Goal: Use online tool/utility: Utilize a website feature to perform a specific function

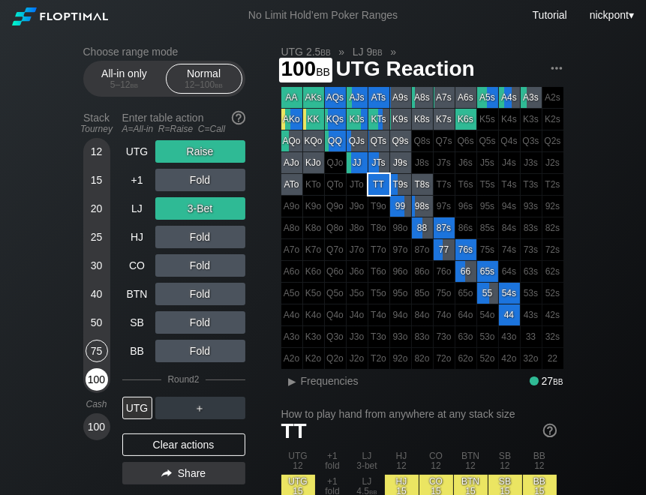
click at [98, 378] on div "100" at bounding box center [97, 379] width 23 height 23
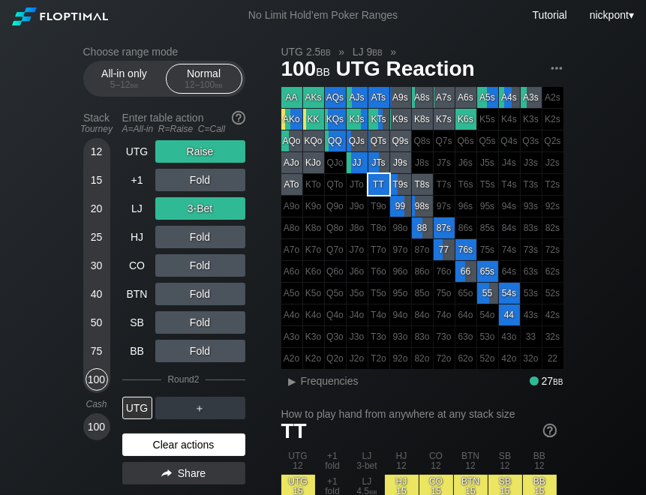
click at [183, 439] on div "Clear actions" at bounding box center [183, 445] width 123 height 23
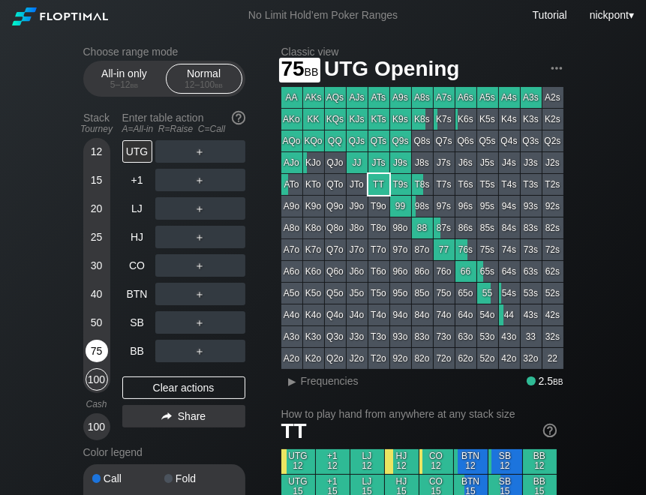
click at [94, 350] on div "75" at bounding box center [97, 351] width 23 height 23
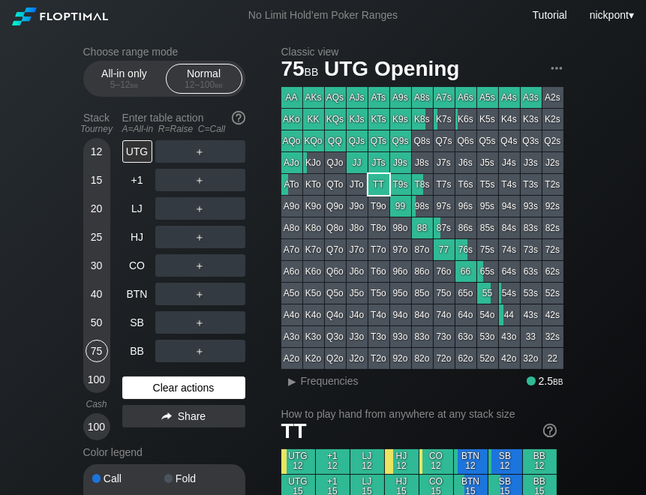
click at [211, 390] on div "Clear actions" at bounding box center [183, 388] width 123 height 23
click at [200, 153] on div "R ✕" at bounding box center [199, 151] width 29 height 23
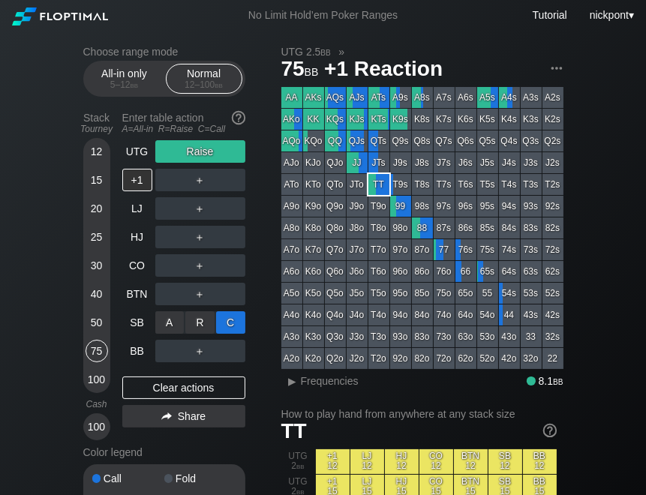
click at [224, 321] on div "C ✕" at bounding box center [230, 322] width 29 height 23
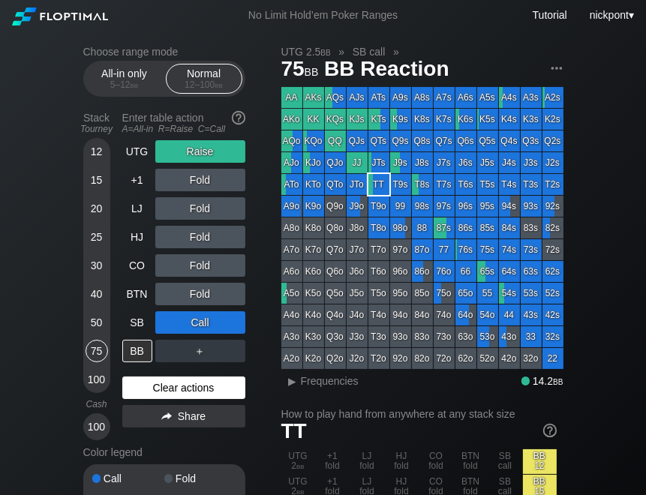
click at [138, 388] on div "Clear actions" at bounding box center [183, 388] width 123 height 23
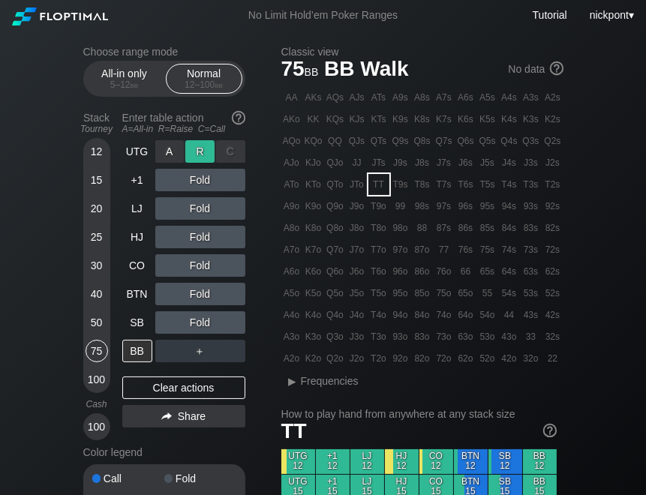
click at [206, 152] on div "R ✕" at bounding box center [199, 151] width 29 height 23
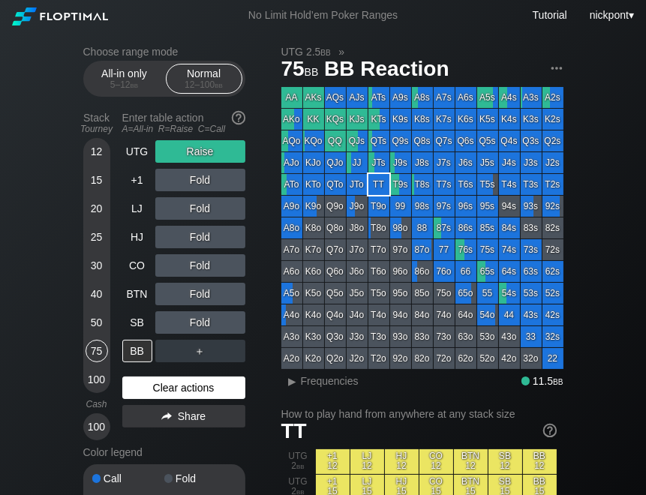
click at [148, 390] on div "Clear actions" at bounding box center [183, 388] width 123 height 23
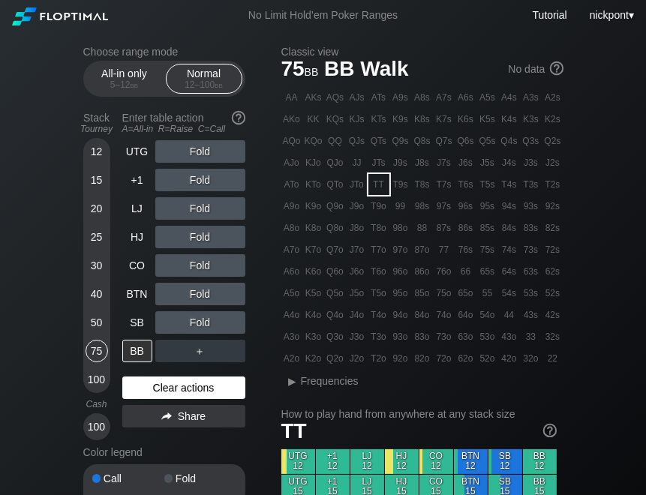
click at [176, 386] on div "Clear actions" at bounding box center [183, 388] width 123 height 23
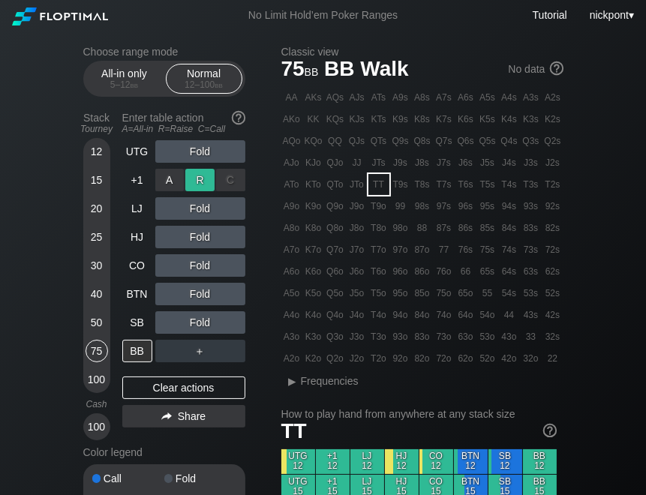
click at [202, 186] on div "R ✕" at bounding box center [199, 180] width 29 height 23
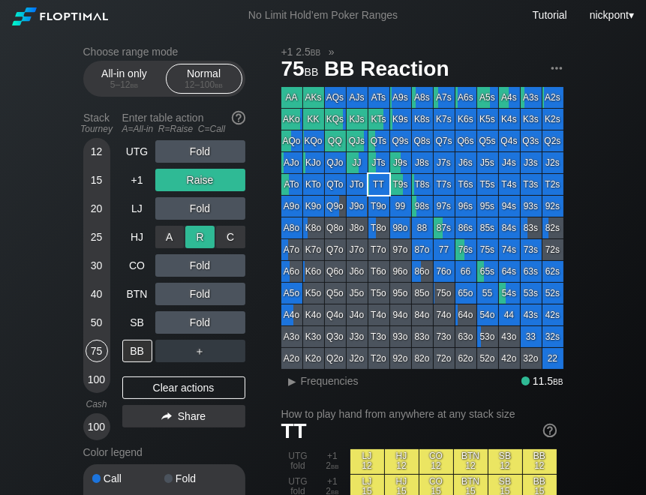
click at [202, 242] on div "R ✕" at bounding box center [199, 237] width 29 height 23
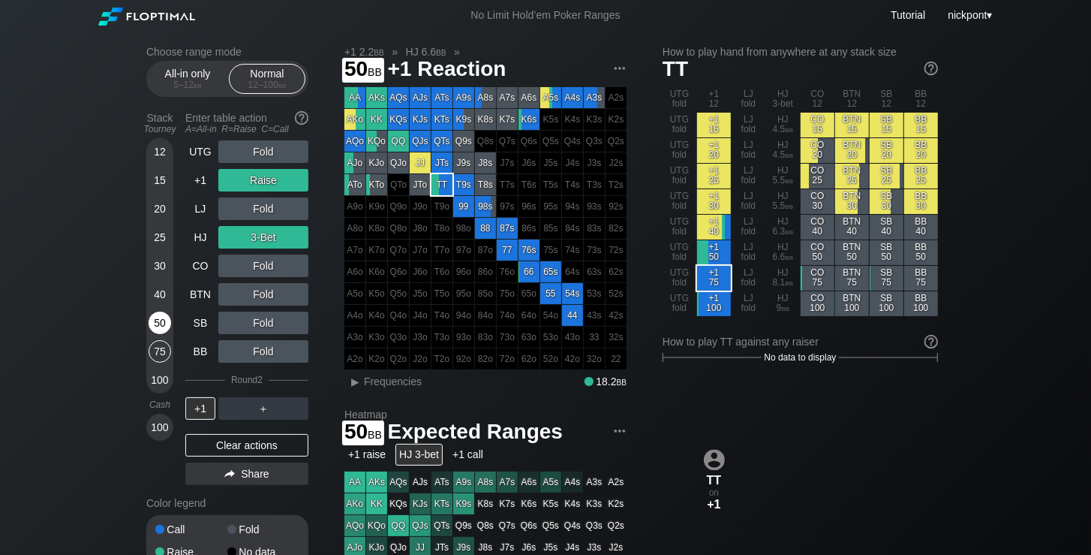
click at [154, 322] on div "50" at bounding box center [160, 322] width 23 height 23
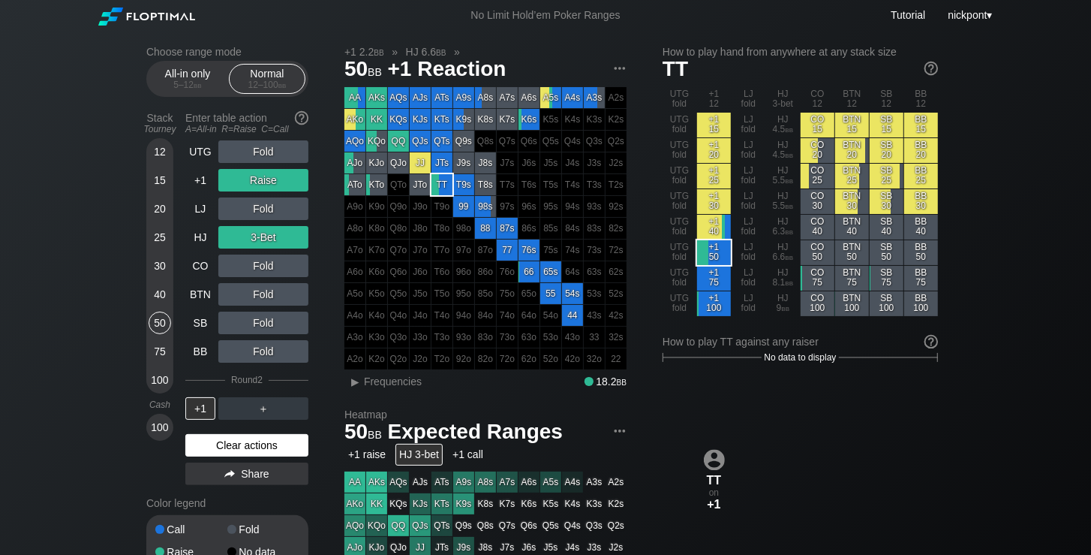
click at [261, 443] on div "Clear actions" at bounding box center [246, 445] width 123 height 23
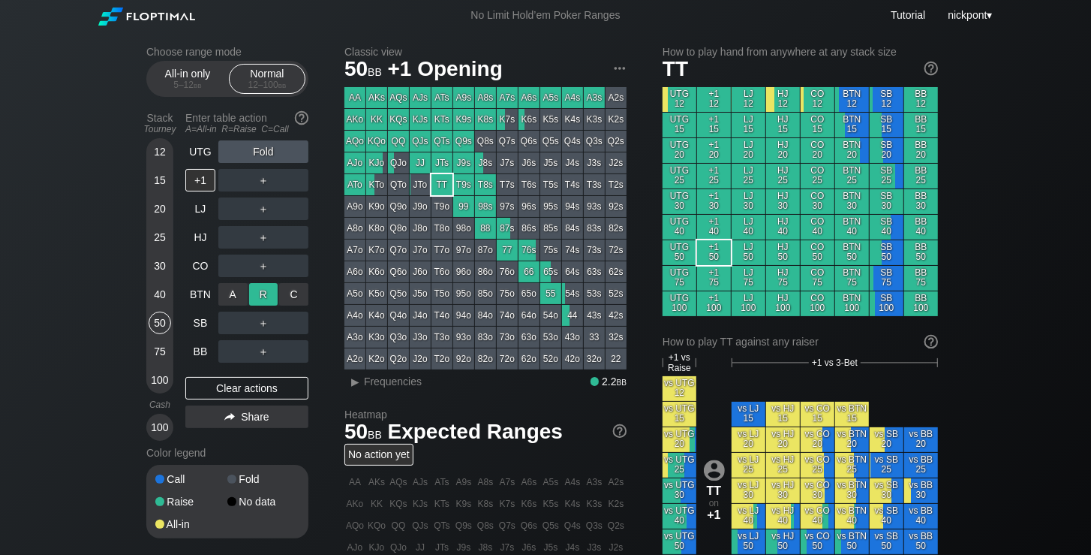
click at [258, 288] on div "R ✕" at bounding box center [263, 294] width 29 height 23
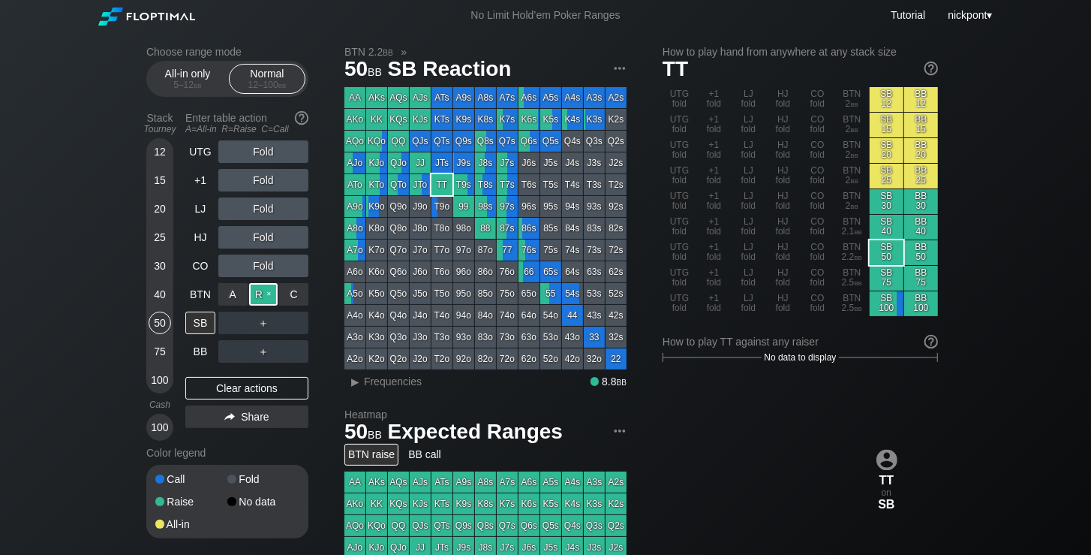
click at [273, 293] on div "R ✕" at bounding box center [263, 294] width 29 height 23
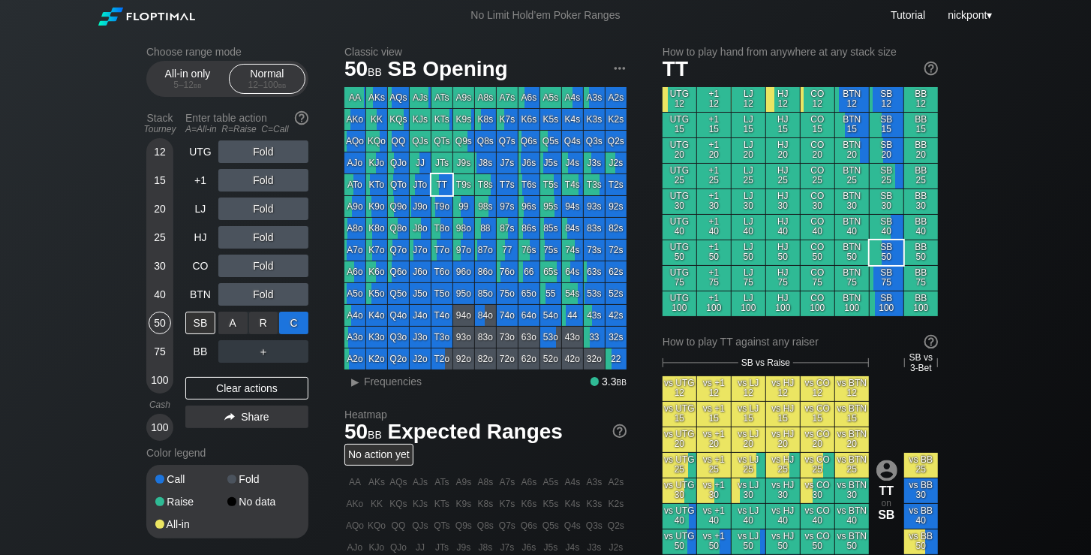
click at [299, 321] on div "C ✕" at bounding box center [293, 322] width 29 height 23
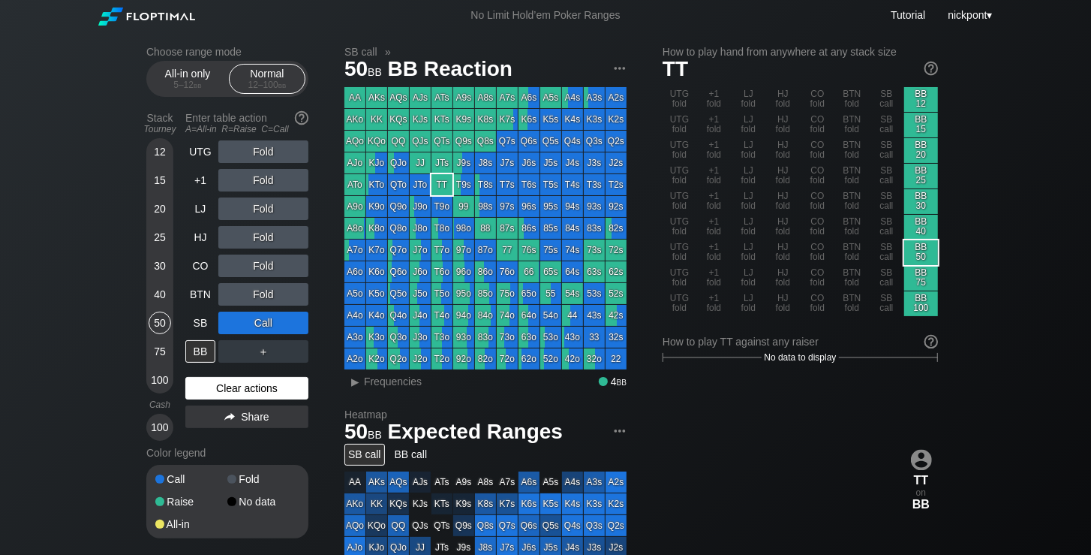
click at [282, 389] on div "Clear actions" at bounding box center [246, 388] width 123 height 23
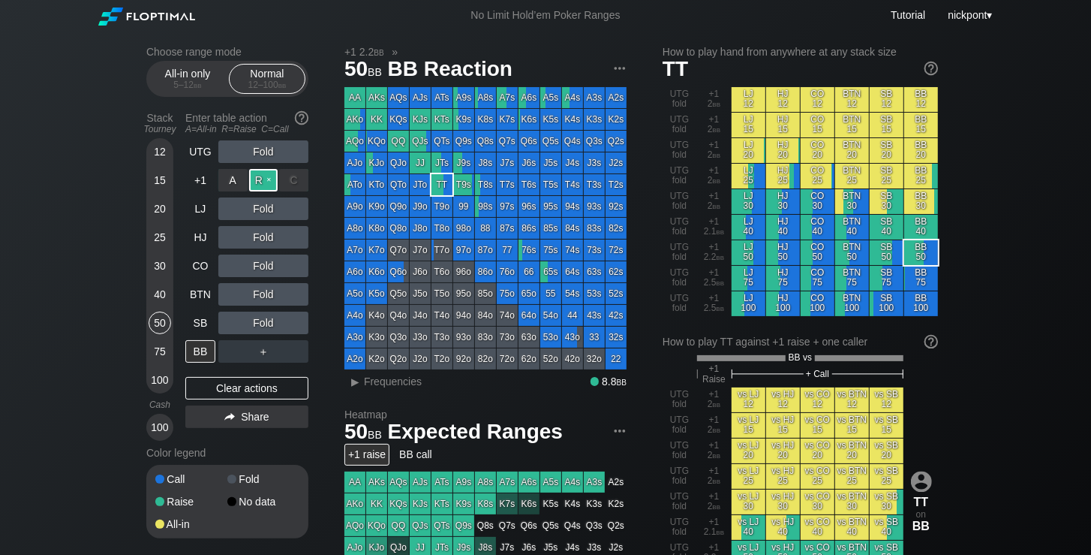
click at [270, 187] on div "R ✕" at bounding box center [263, 180] width 29 height 23
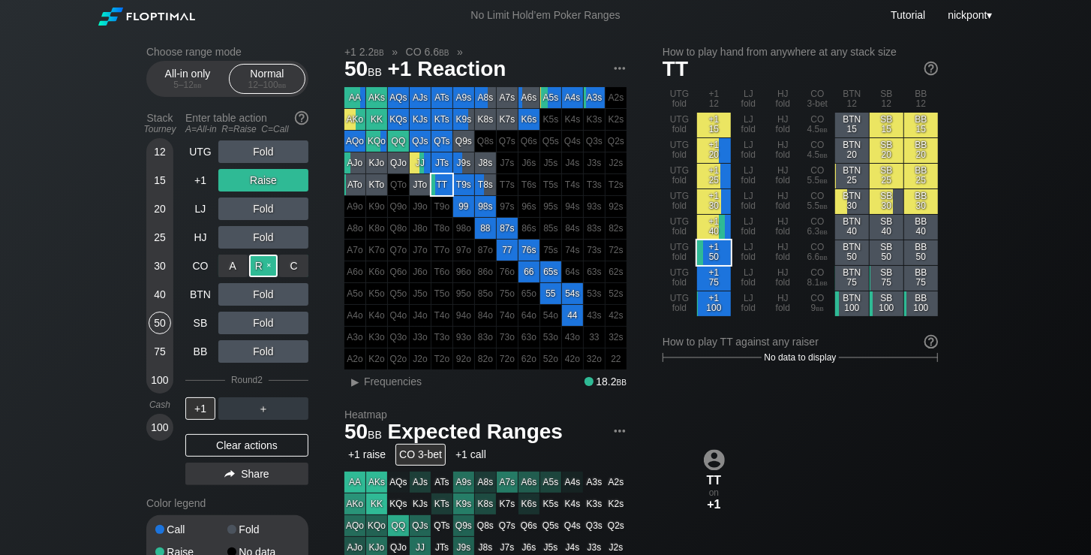
click at [266, 272] on div "R ✕" at bounding box center [263, 265] width 29 height 23
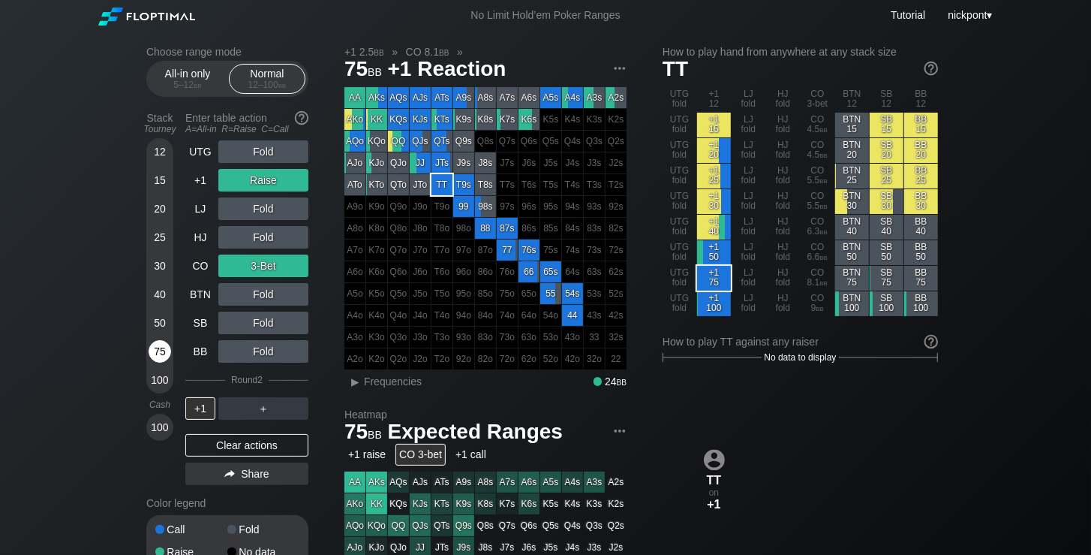
click at [165, 350] on div "75" at bounding box center [160, 351] width 23 height 23
click at [266, 441] on div "Clear actions" at bounding box center [246, 445] width 123 height 23
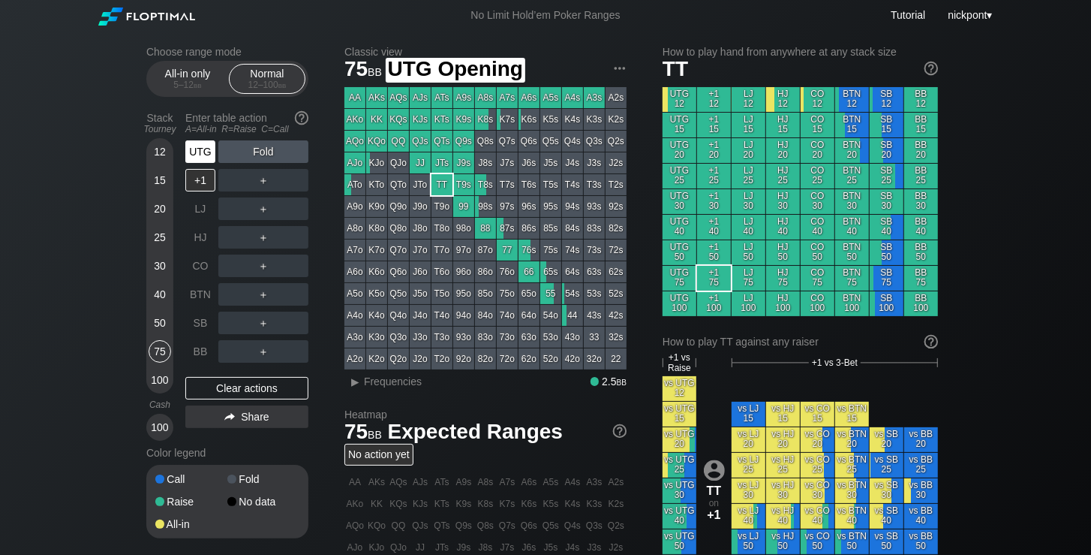
click at [194, 154] on div "UTG" at bounding box center [200, 151] width 30 height 23
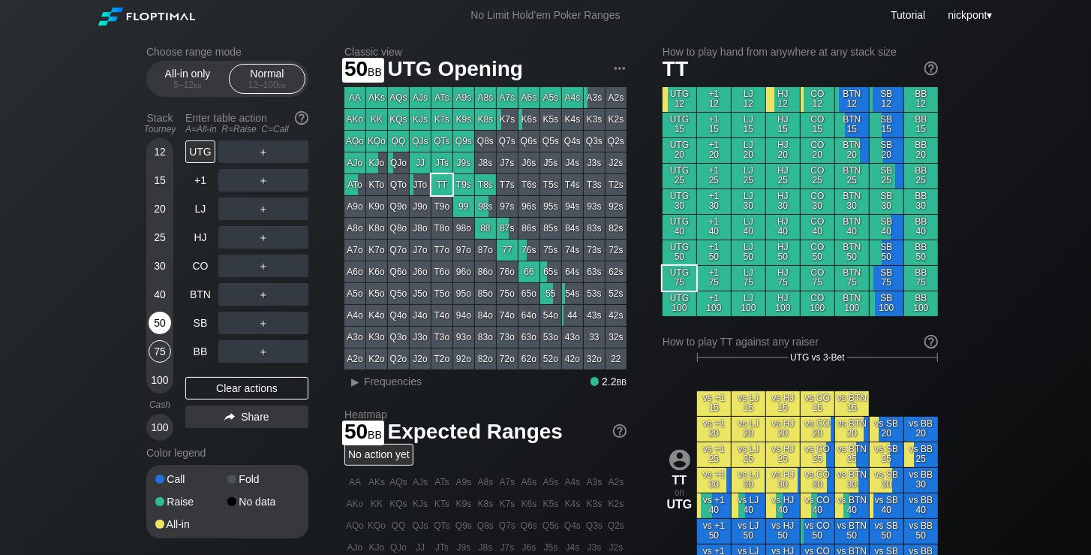
click at [159, 322] on div "50" at bounding box center [160, 322] width 23 height 23
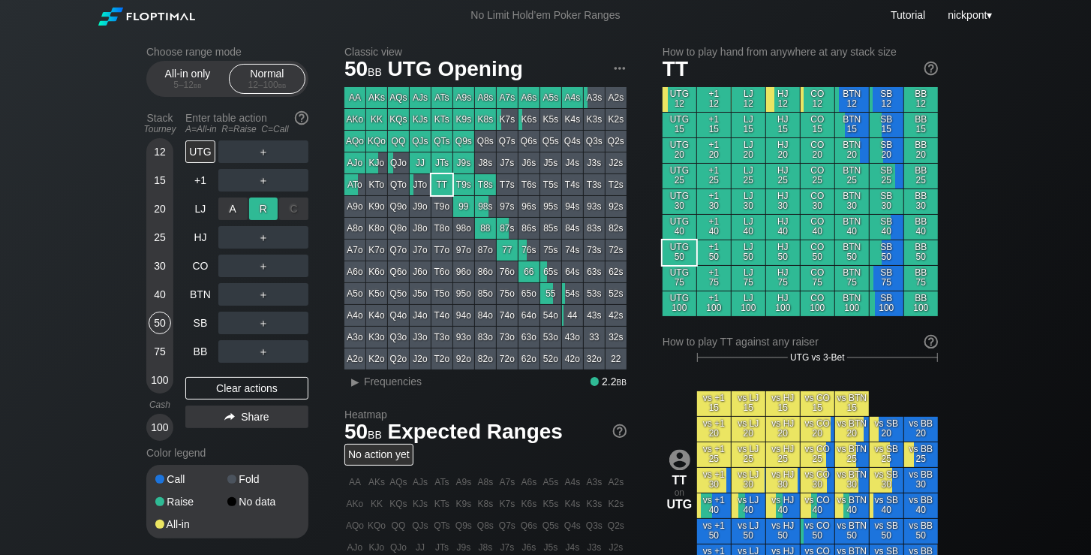
click at [267, 214] on div "R ✕" at bounding box center [263, 208] width 29 height 23
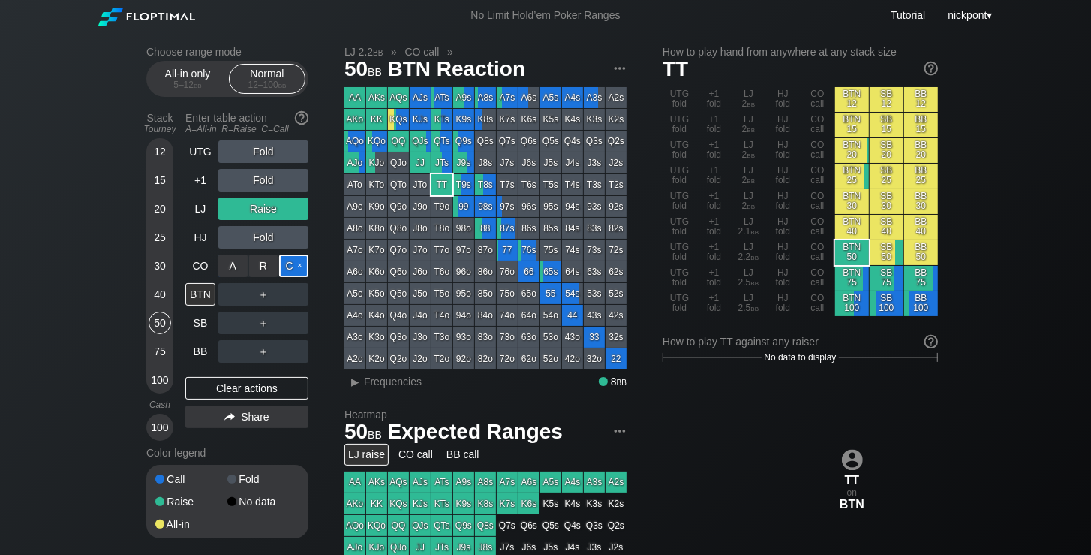
click at [290, 268] on div "C ✕" at bounding box center [293, 265] width 29 height 23
click at [352, 164] on div "AJo" at bounding box center [354, 162] width 21 height 21
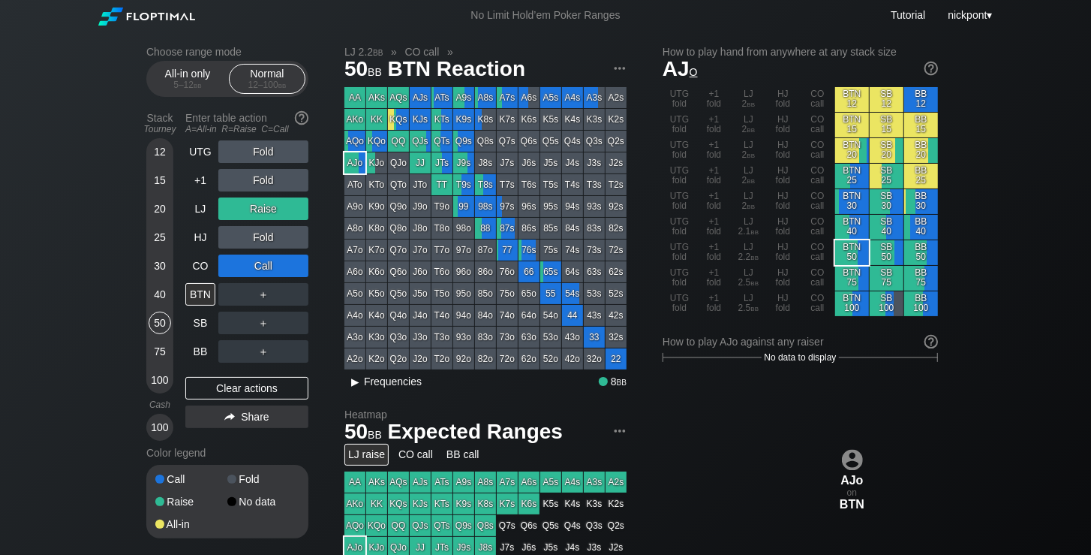
click at [357, 382] on div "▸" at bounding box center [356, 381] width 20 height 18
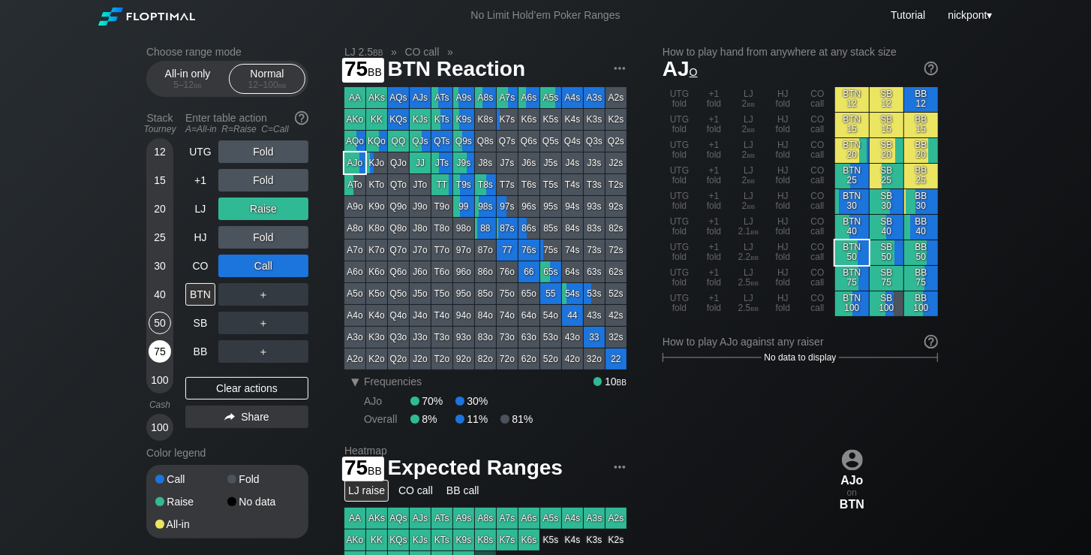
click at [163, 353] on div "75" at bounding box center [160, 351] width 23 height 23
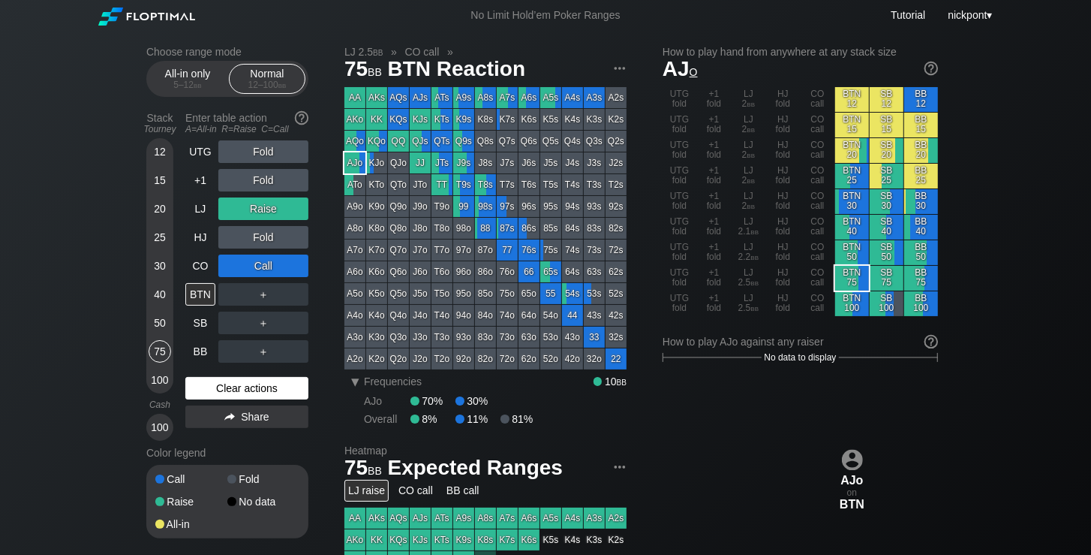
click at [220, 386] on div "Clear actions" at bounding box center [246, 388] width 123 height 23
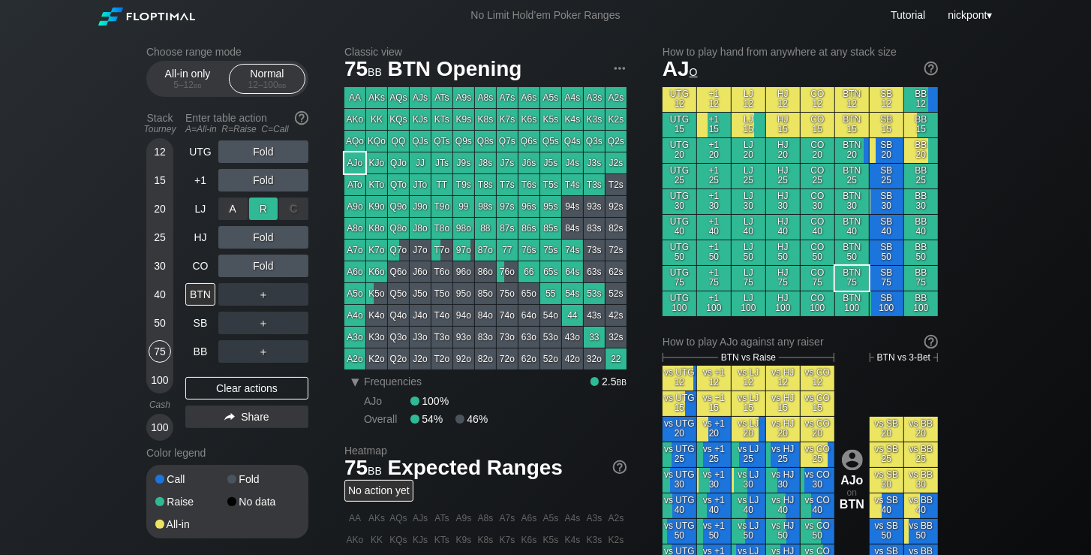
click at [266, 207] on div "R ✕" at bounding box center [263, 208] width 29 height 23
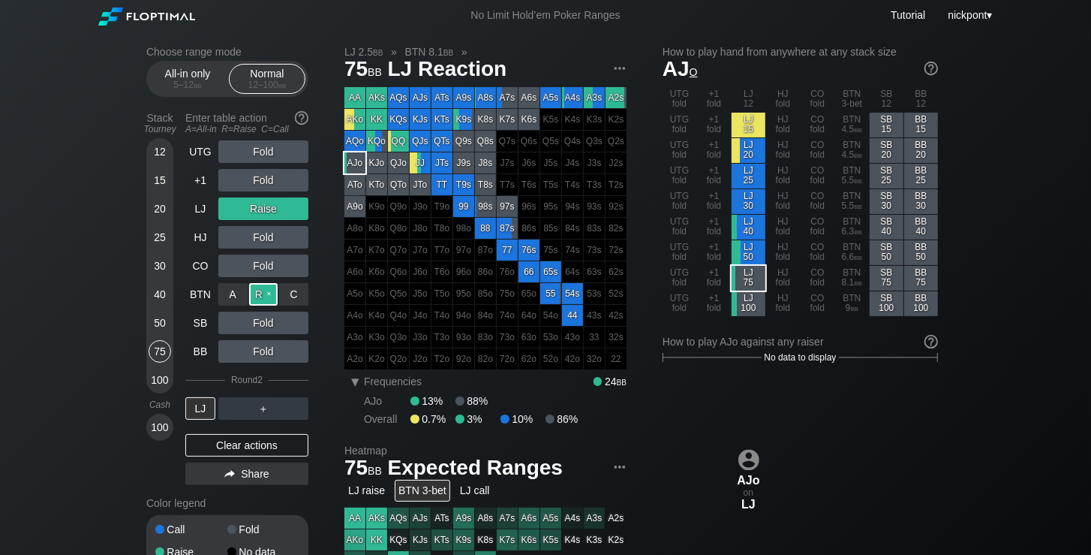
click at [269, 298] on div "R ✕" at bounding box center [263, 294] width 29 height 23
click at [233, 443] on div "Clear actions" at bounding box center [246, 445] width 123 height 23
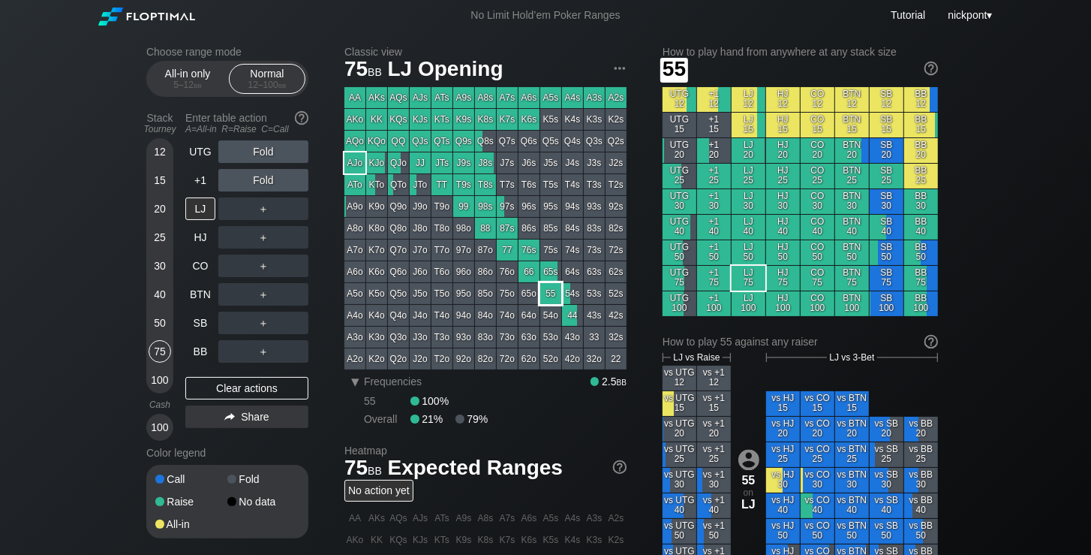
click at [552, 289] on div "55" at bounding box center [550, 293] width 21 height 21
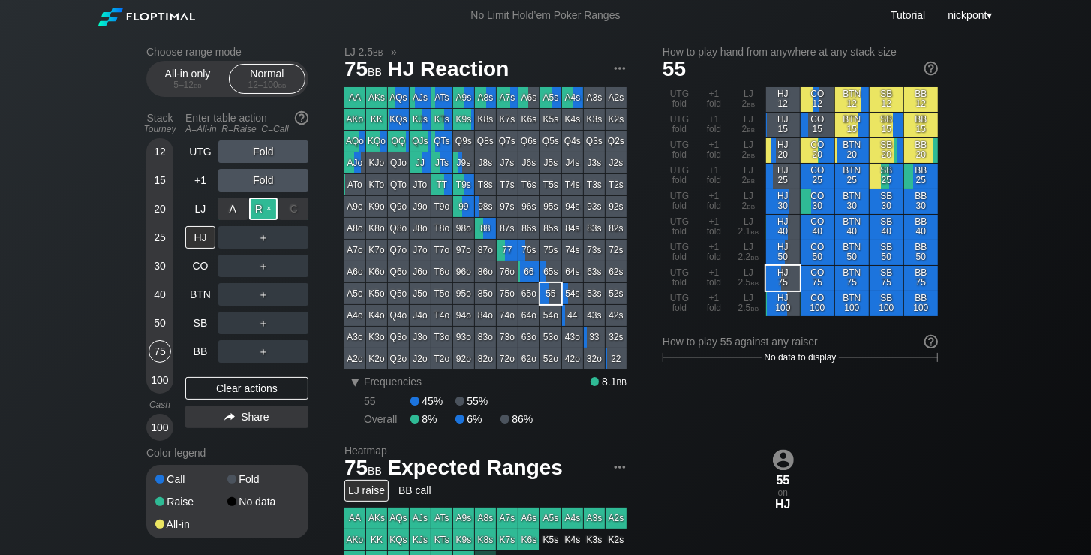
click at [270, 210] on div "R ✕" at bounding box center [263, 208] width 29 height 23
click at [262, 242] on div "R ✕" at bounding box center [263, 237] width 29 height 23
